Goal: Transaction & Acquisition: Purchase product/service

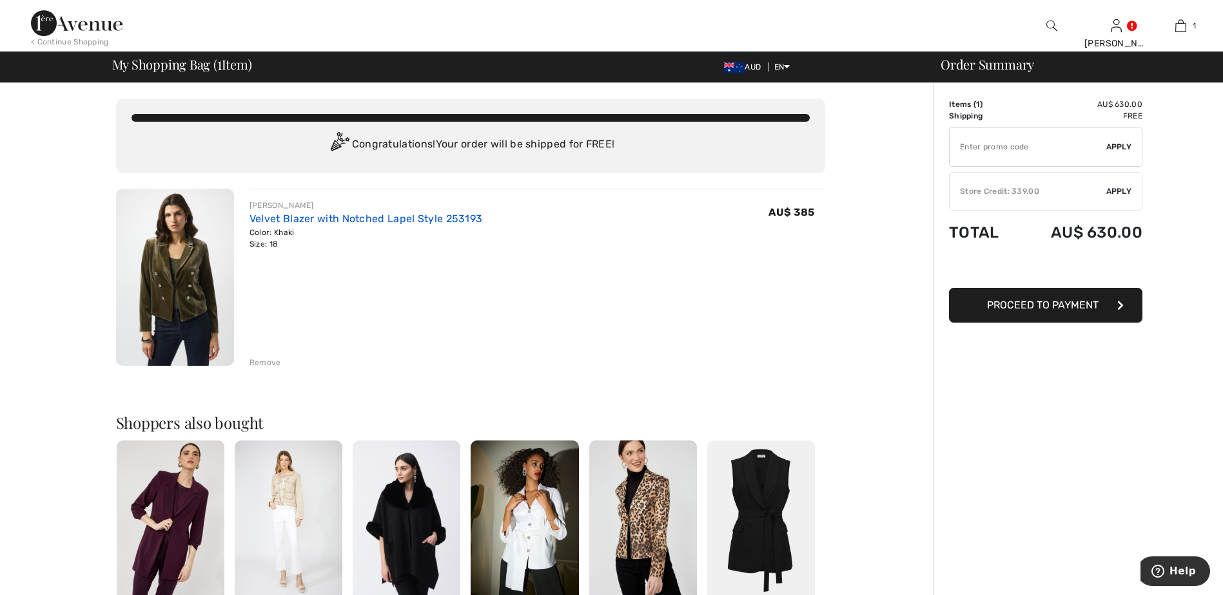
click at [400, 214] on link "Velvet Blazer with Notched Lapel Style 253193" at bounding box center [365, 219] width 233 height 12
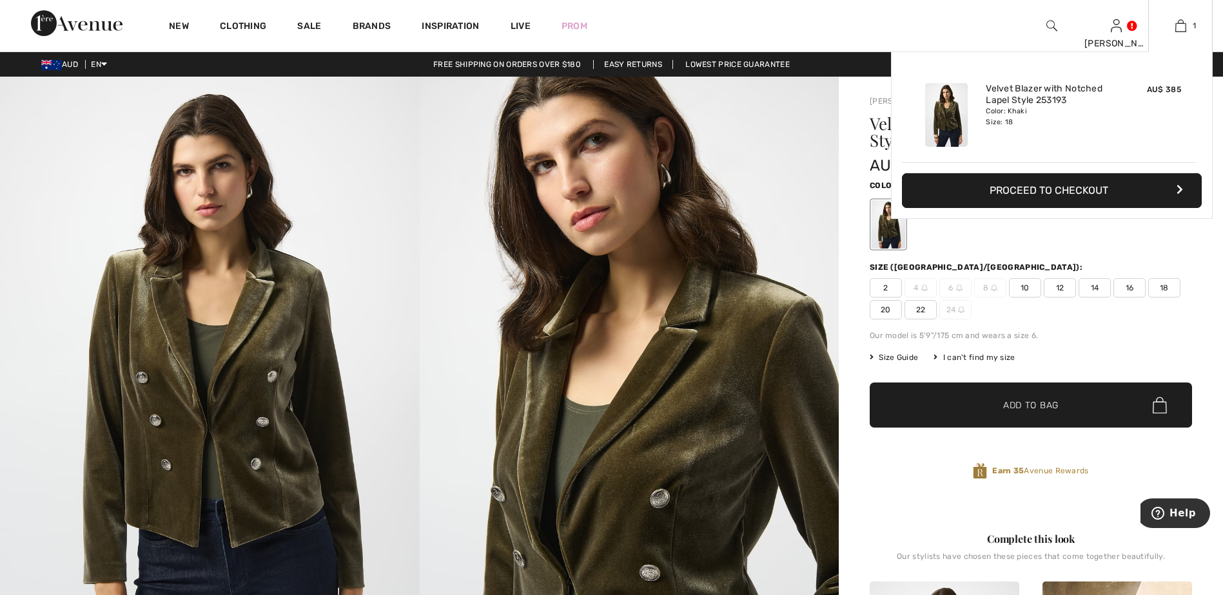
click at [1140, 193] on button "Proceed to Checkout" at bounding box center [1052, 190] width 300 height 35
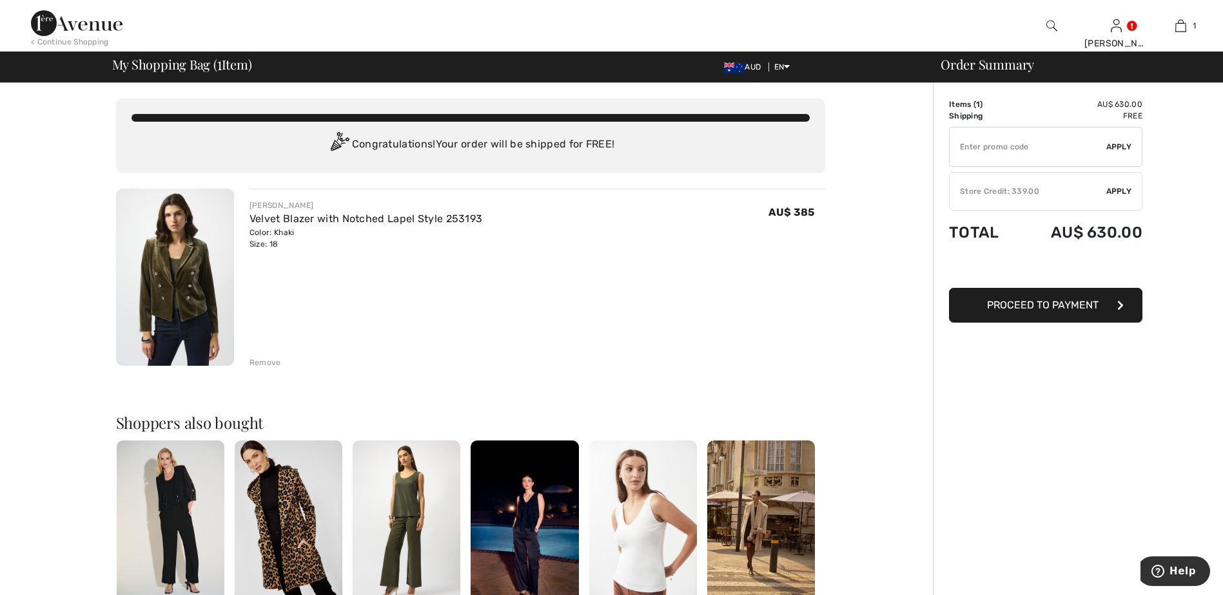
click at [274, 360] on div "Remove" at bounding box center [265, 363] width 32 height 12
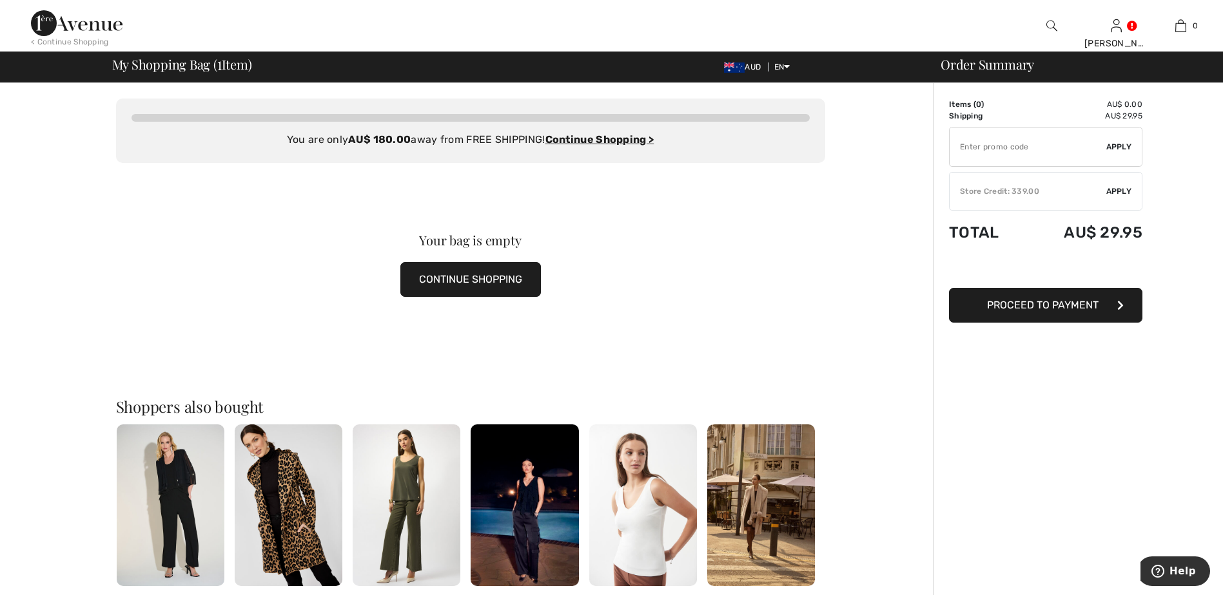
click at [494, 282] on button "CONTINUE SHOPPING" at bounding box center [470, 279] width 140 height 35
click at [517, 280] on button "CONTINUE SHOPPING" at bounding box center [470, 279] width 140 height 35
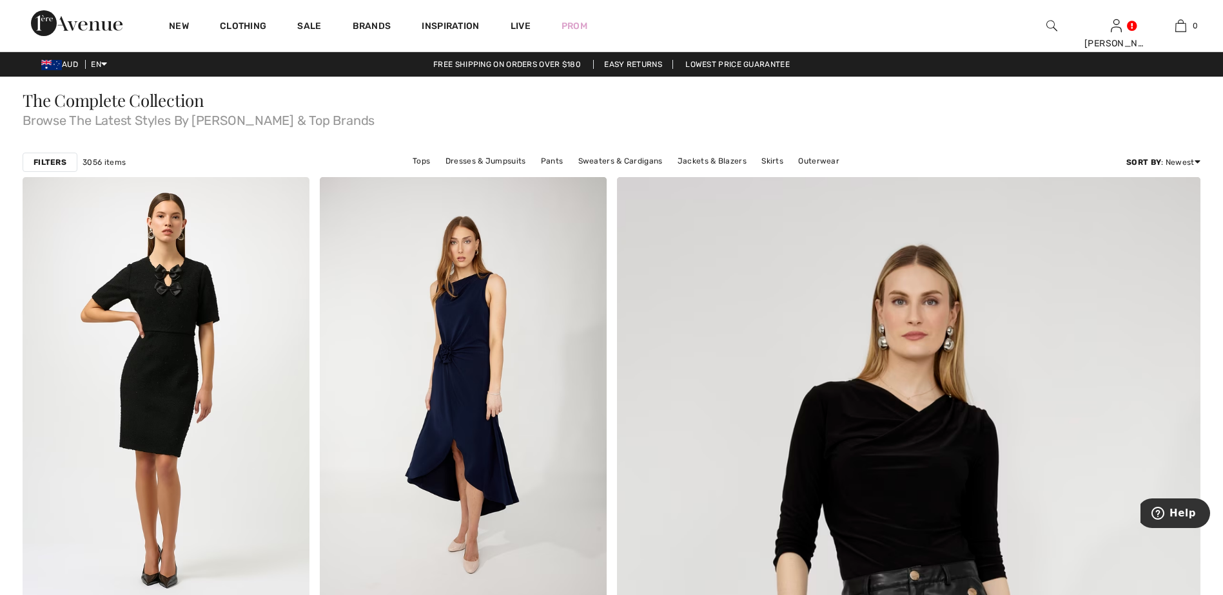
click at [1052, 24] on img at bounding box center [1051, 25] width 11 height 15
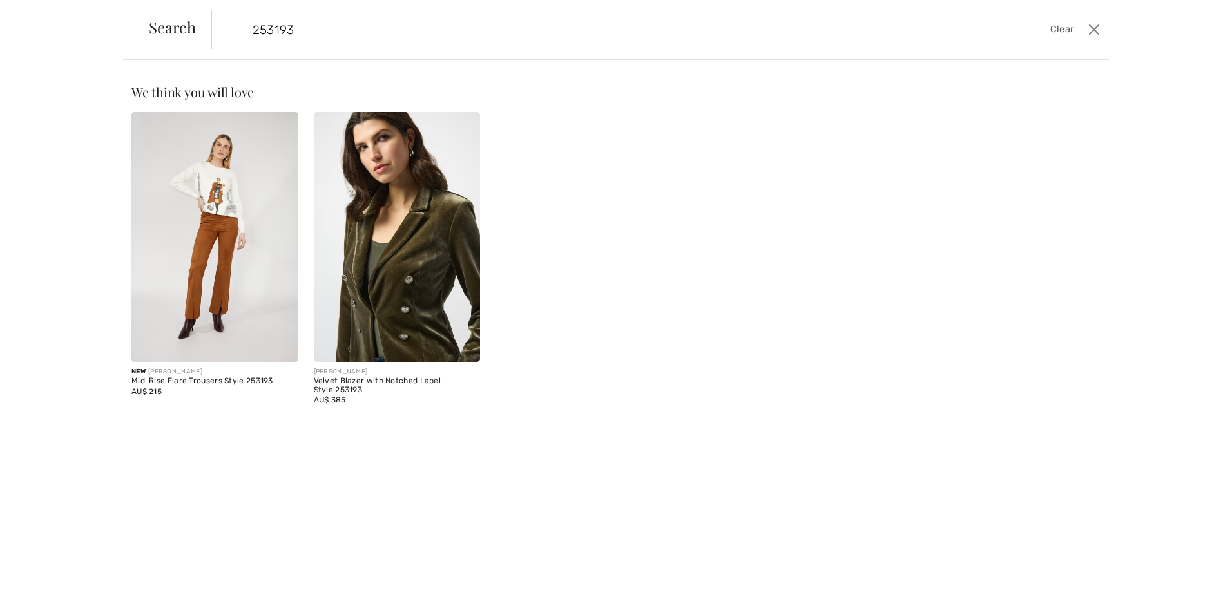
type input "253193"
click at [403, 246] on img at bounding box center [397, 237] width 167 height 250
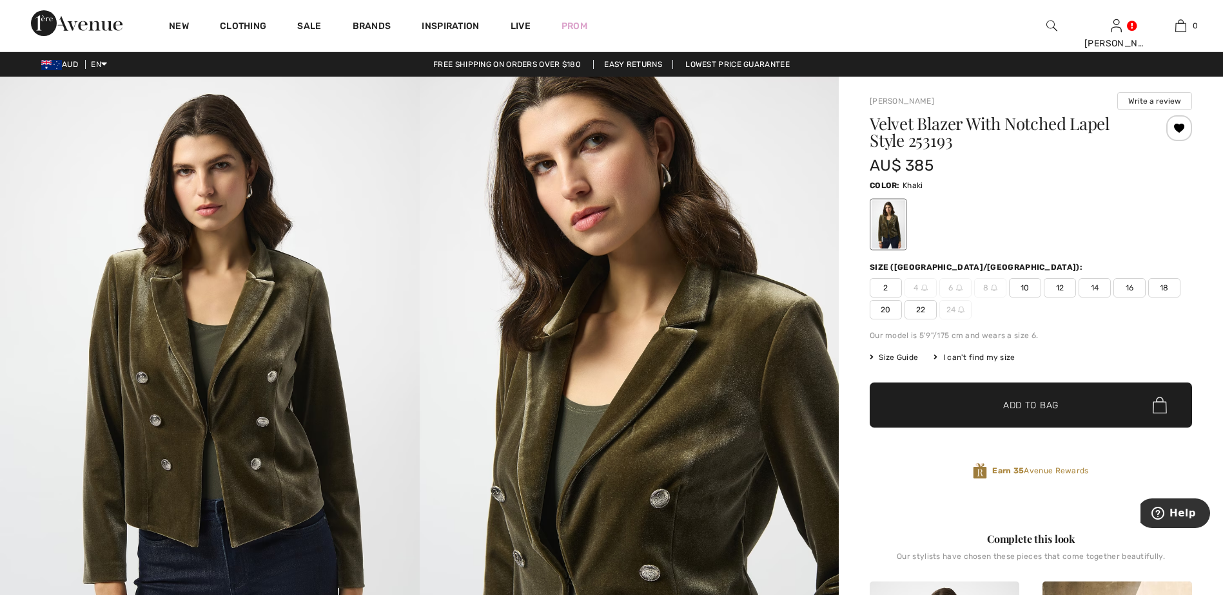
click at [1163, 289] on span "18" at bounding box center [1164, 287] width 32 height 19
click at [1129, 404] on span "✔ Added to Bag Add to Bag" at bounding box center [1030, 405] width 322 height 45
click at [1122, 195] on div "Color: Khaki" at bounding box center [1030, 214] width 322 height 74
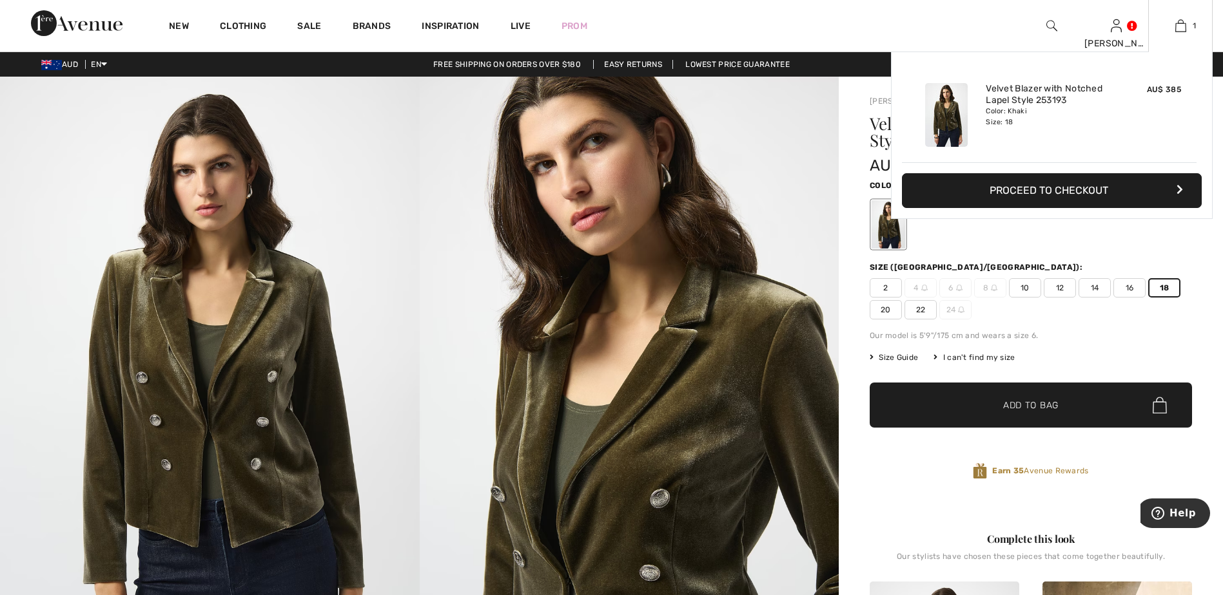
click at [1148, 186] on button "Proceed to Checkout" at bounding box center [1052, 190] width 300 height 35
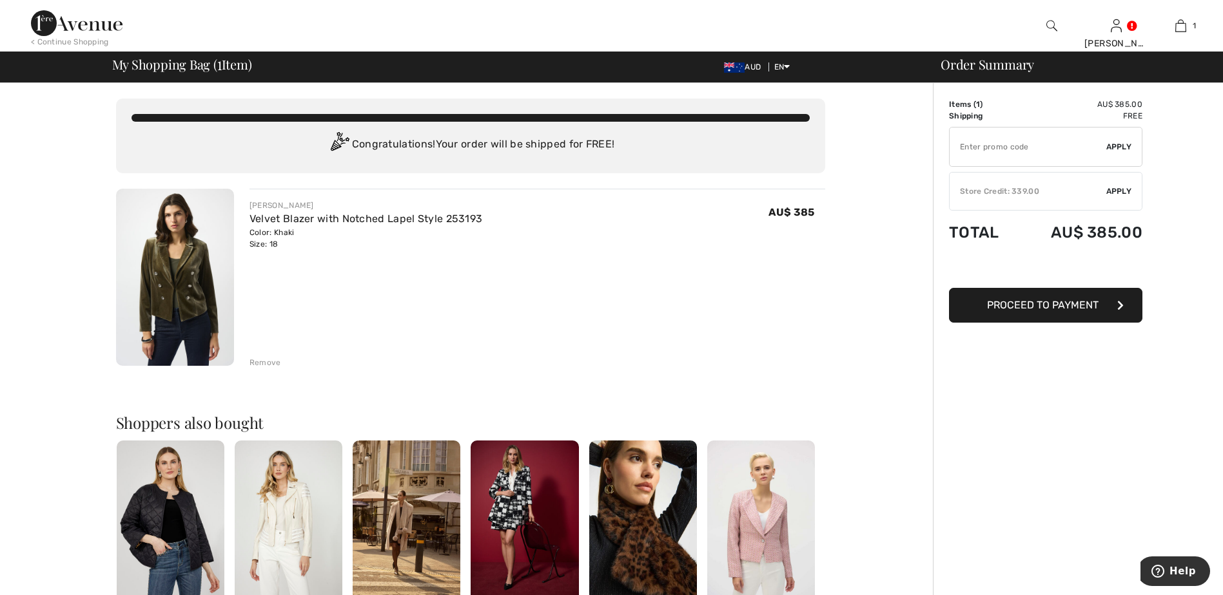
click at [1121, 191] on span "Apply" at bounding box center [1119, 192] width 26 height 12
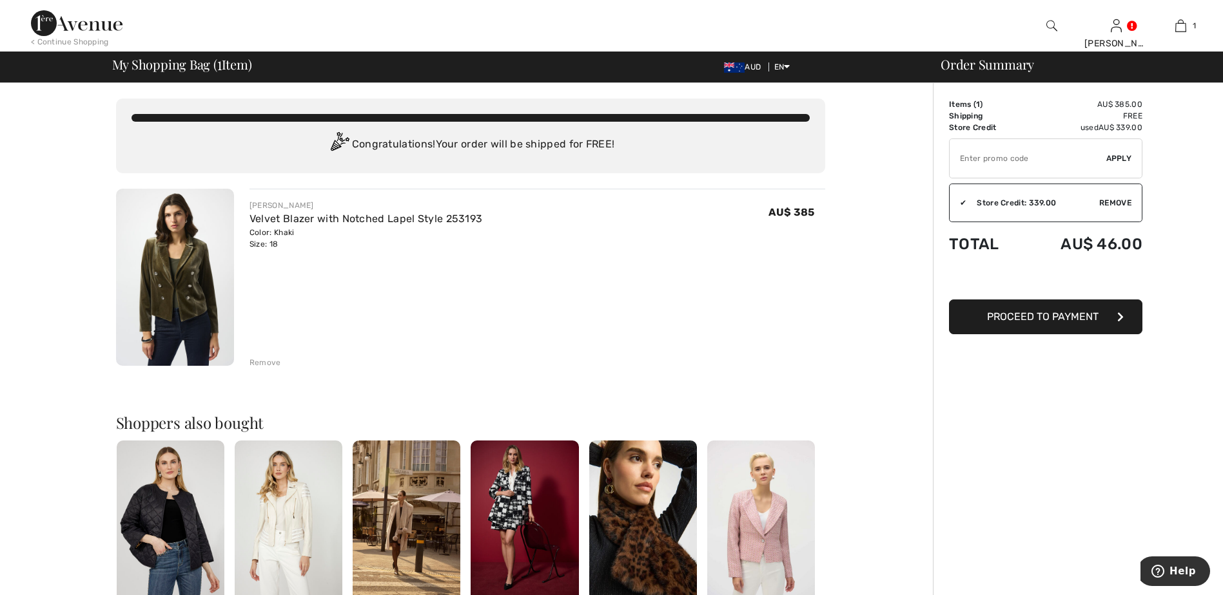
click at [1040, 317] on span "Proceed to Payment" at bounding box center [1042, 317] width 111 height 12
